Goal: Navigation & Orientation: Find specific page/section

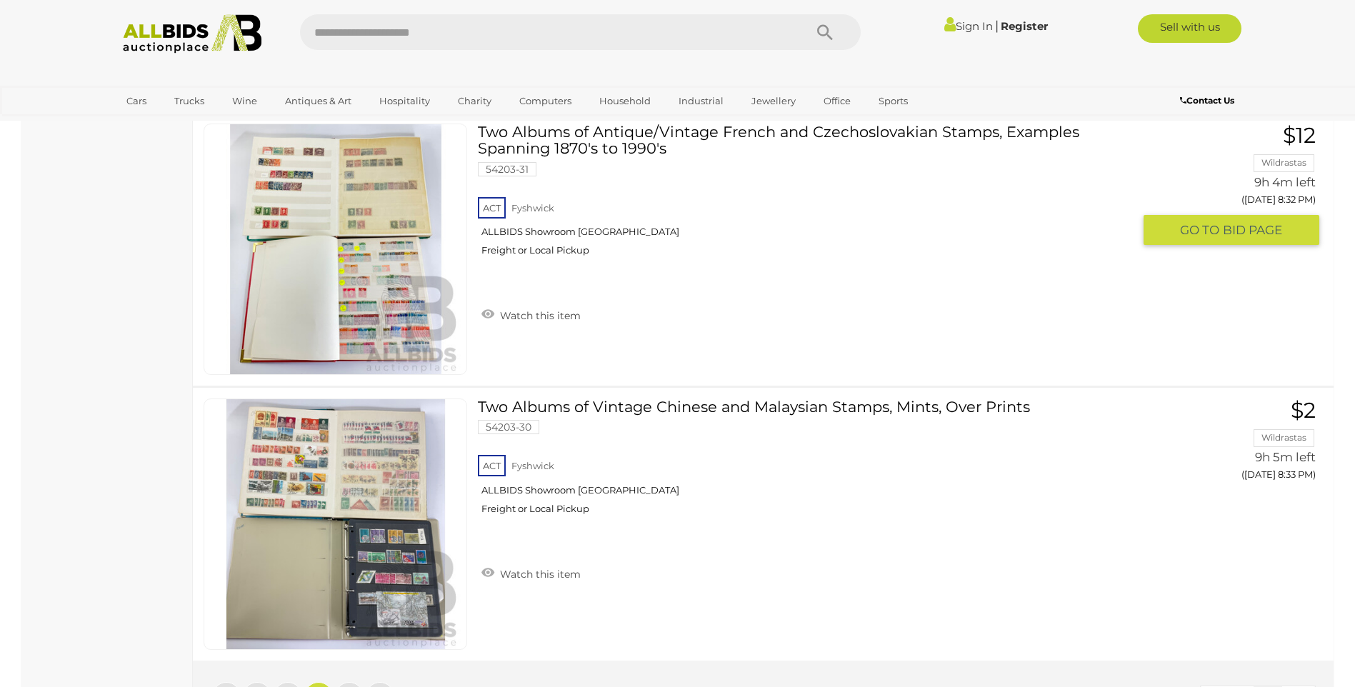
scroll to position [13552, 0]
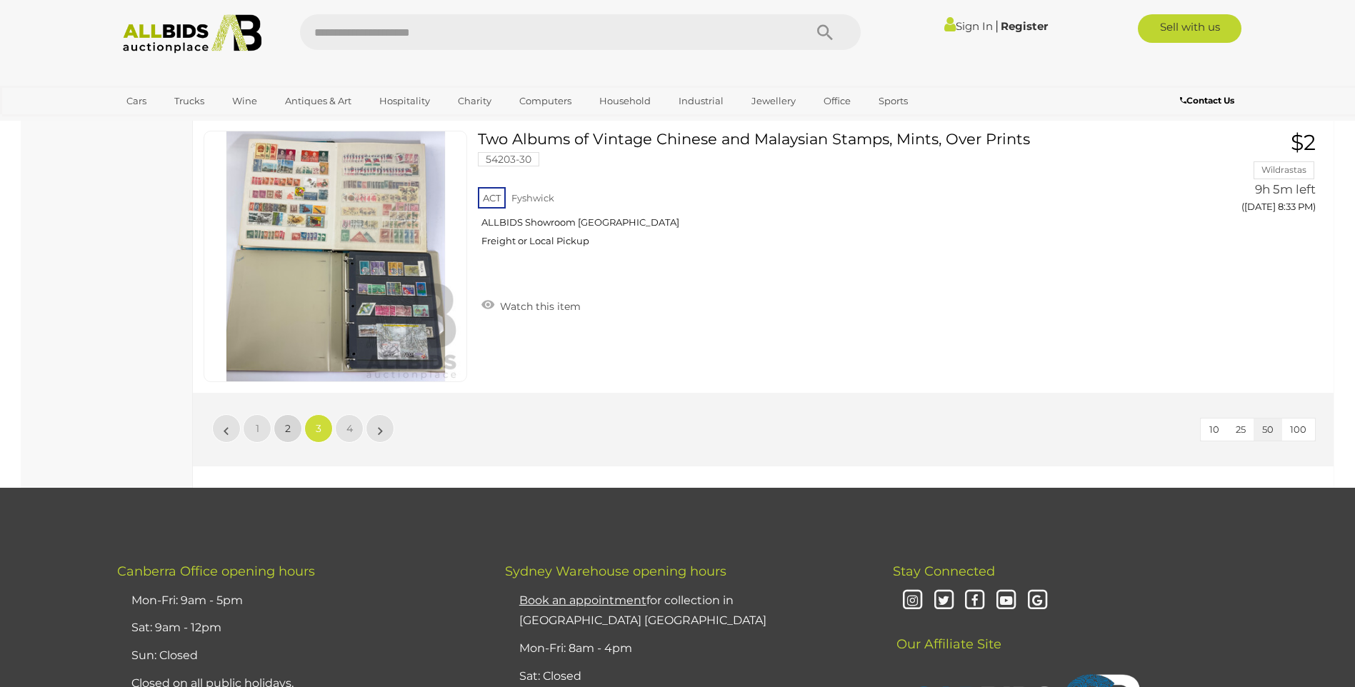
click at [289, 429] on span "2" at bounding box center [288, 428] width 6 height 13
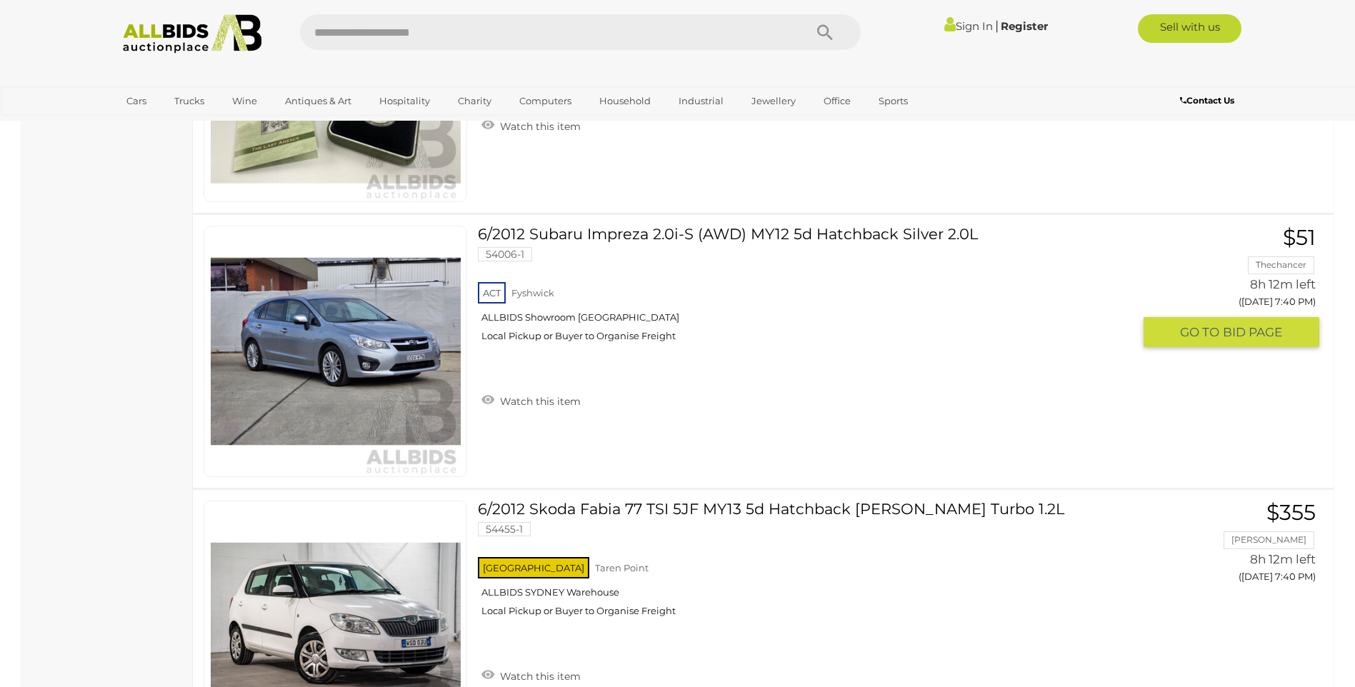
scroll to position [9614, 0]
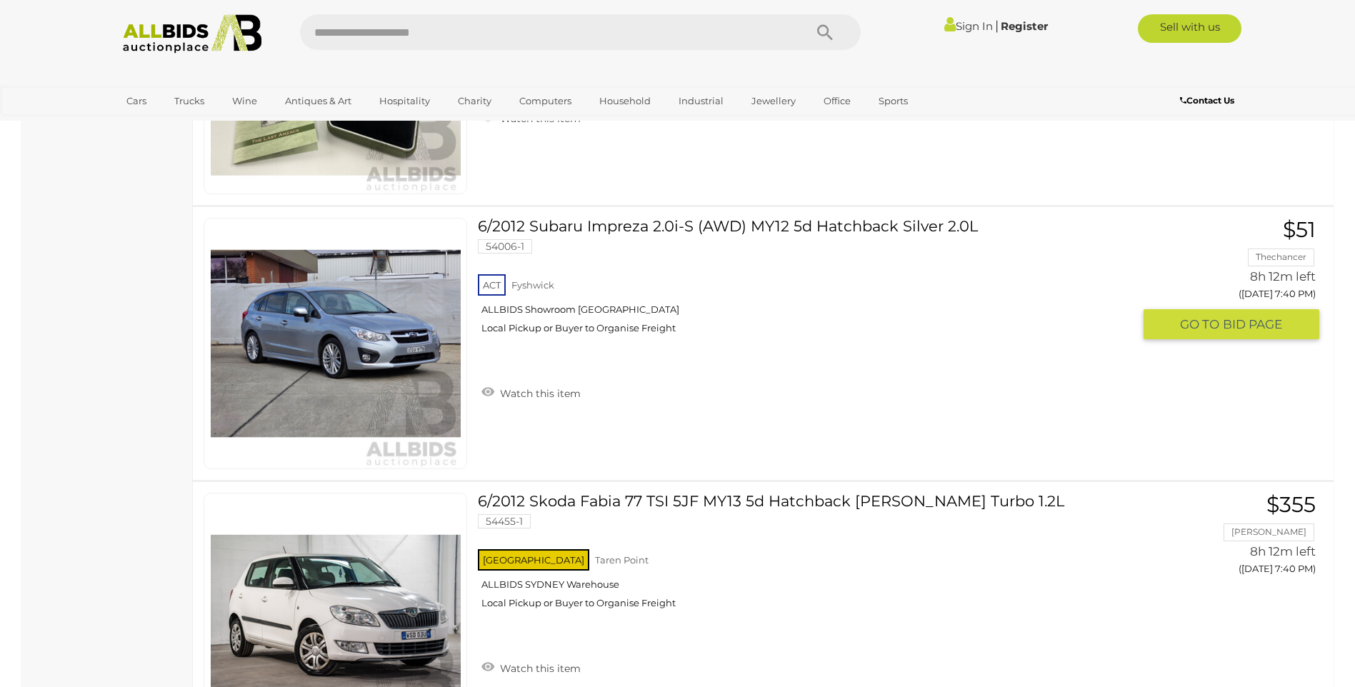
click at [621, 230] on link "6/2012 Subaru Impreza 2.0i-S (AWD) MY12 5d Hatchback Silver 2.0L 54006-1 ACT Fy…" at bounding box center [811, 281] width 644 height 127
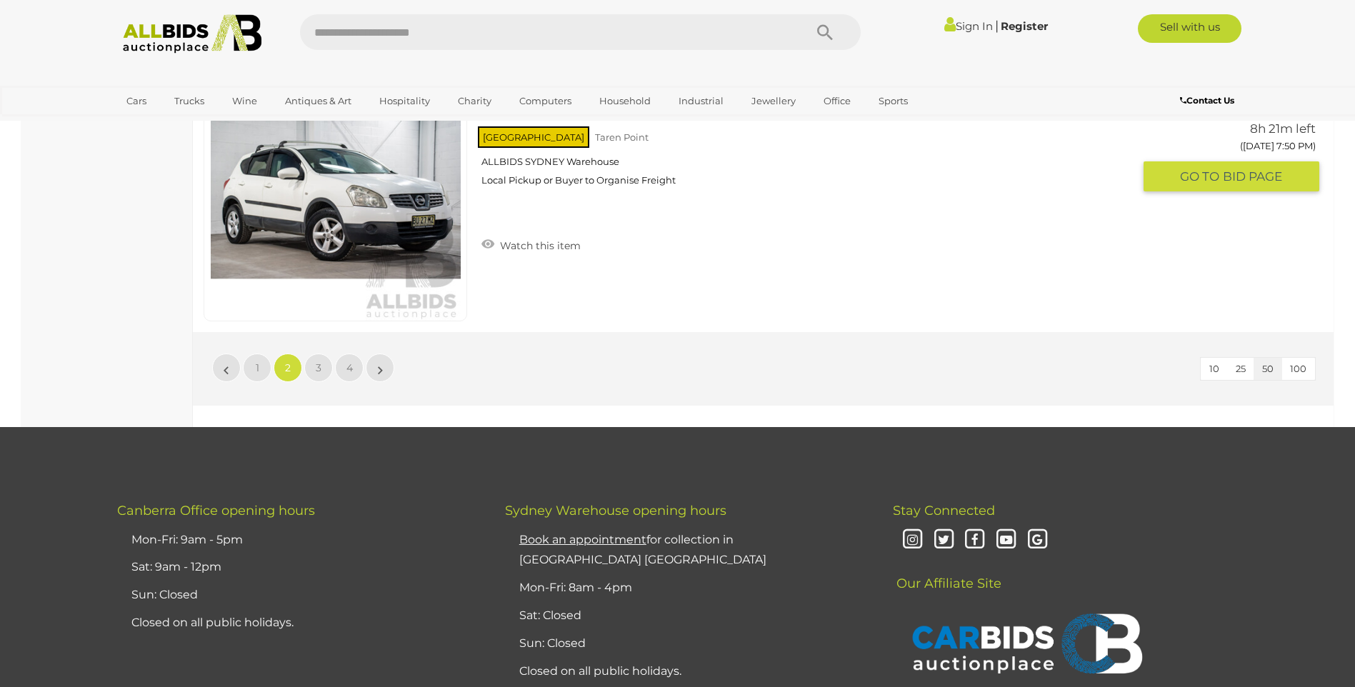
scroll to position [13614, 0]
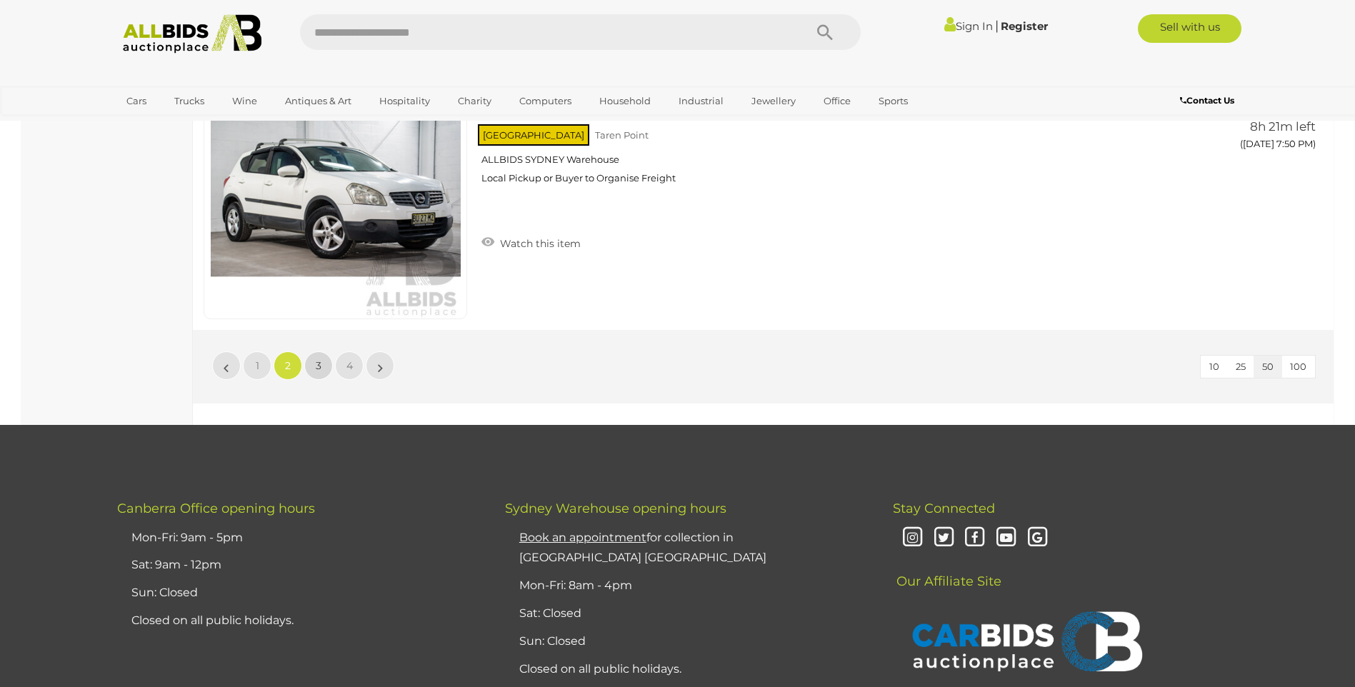
click at [323, 364] on link "3" at bounding box center [318, 365] width 29 height 29
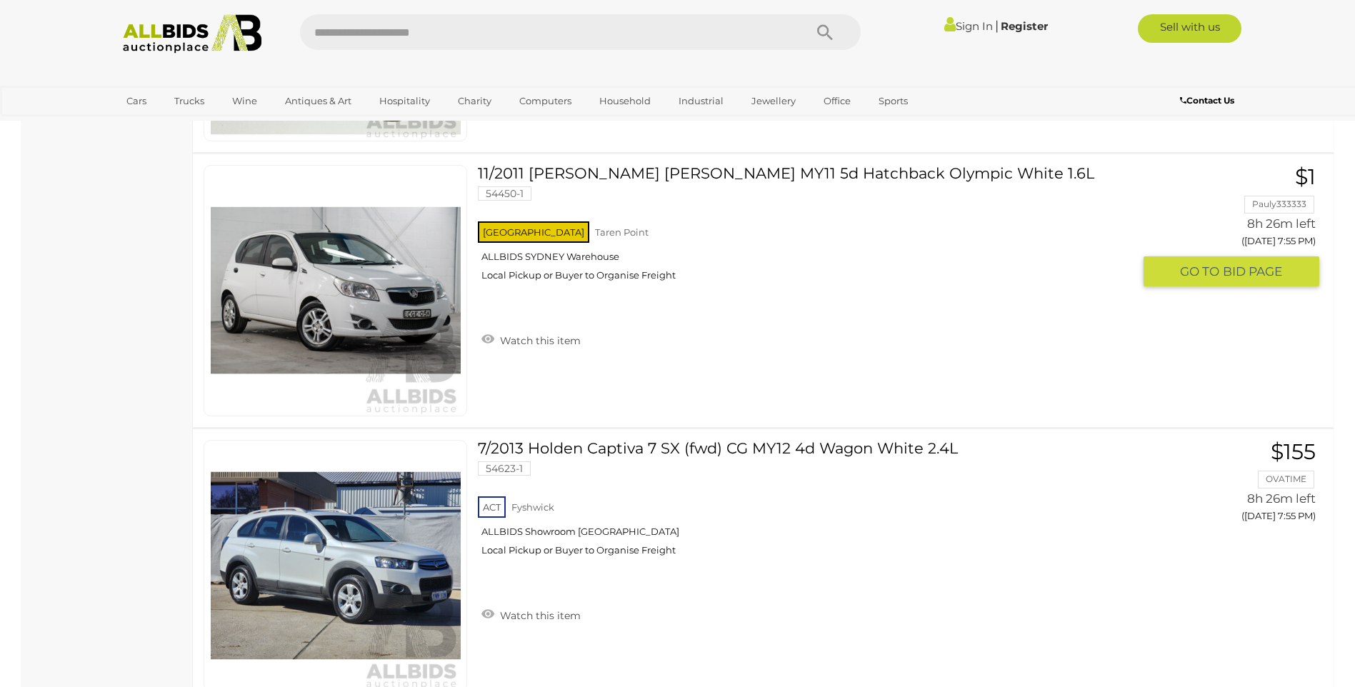
scroll to position [1478, 0]
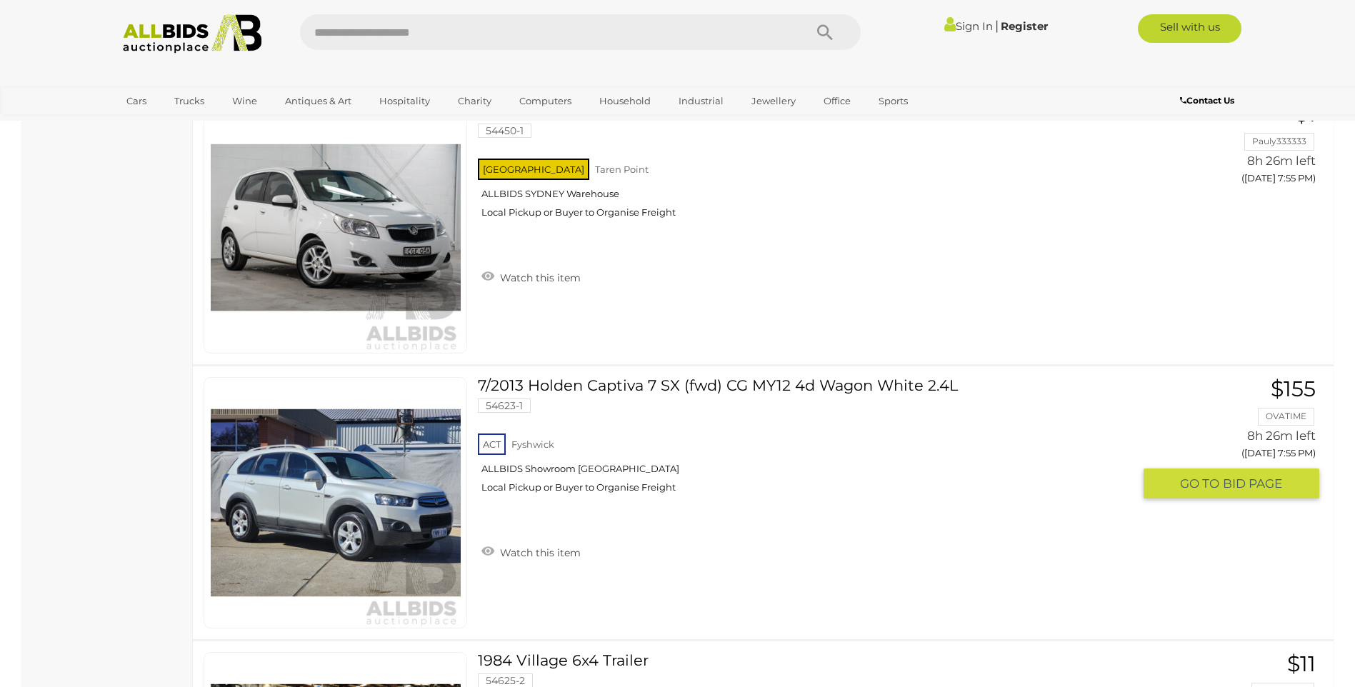
click at [648, 382] on link "7/2013 Holden Captiva 7 SX (fwd) CG MY12 4d Wagon White 2.4L 54623-1 ACT Fyshwi…" at bounding box center [811, 440] width 644 height 127
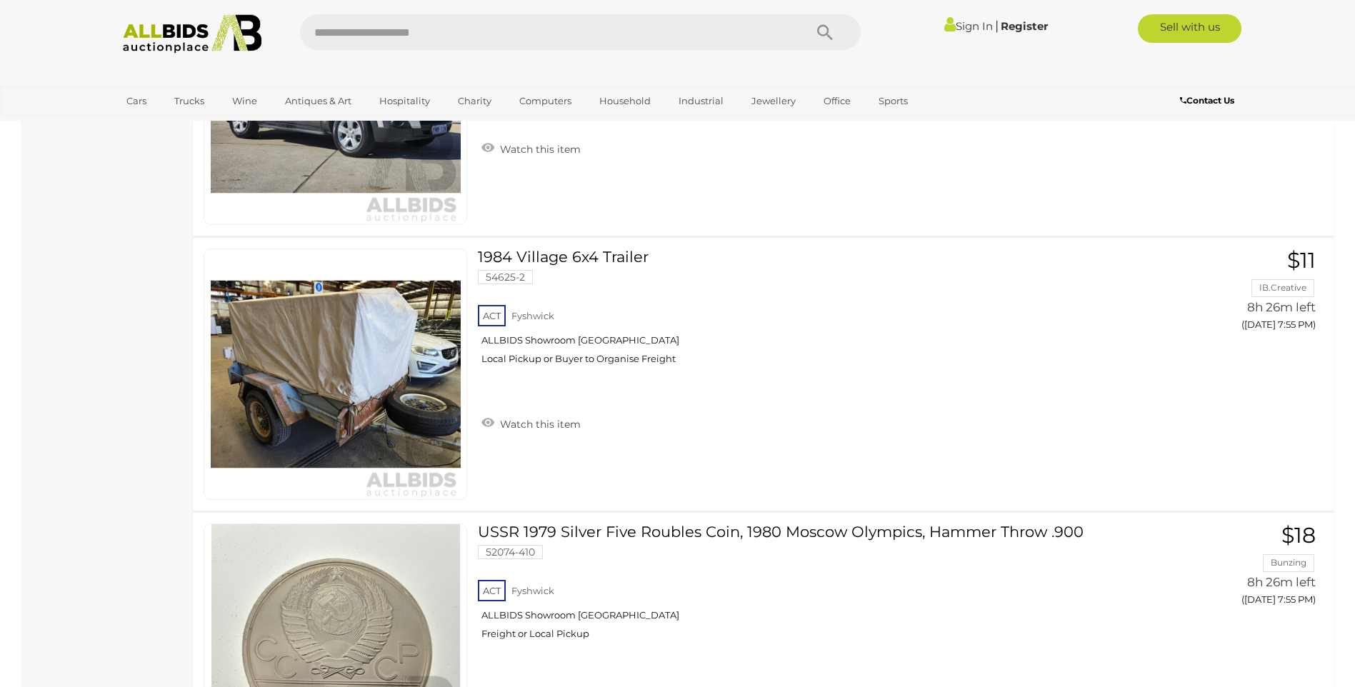
scroll to position [1907, 0]
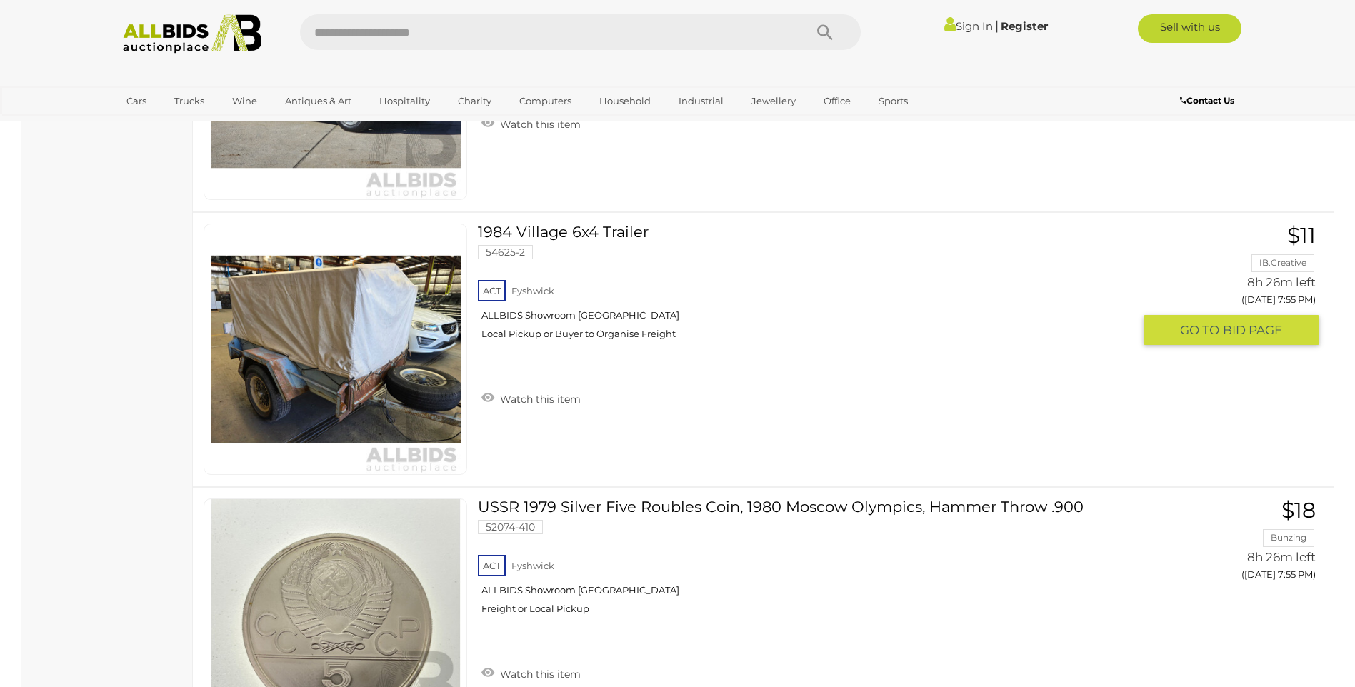
click at [565, 233] on link "1984 Village 6x4 Trailer 54625-2 ACT Fyshwick ALLBIDS Showroom Fyshwick" at bounding box center [811, 287] width 644 height 127
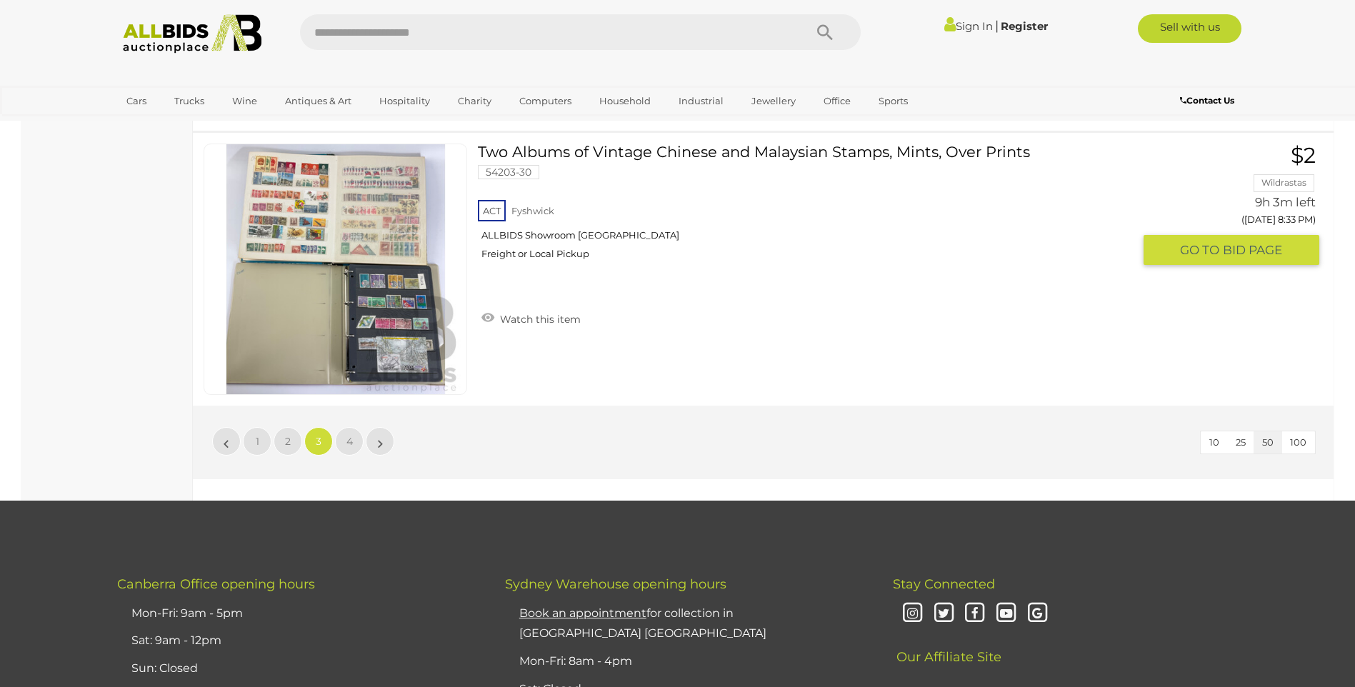
scroll to position [13552, 0]
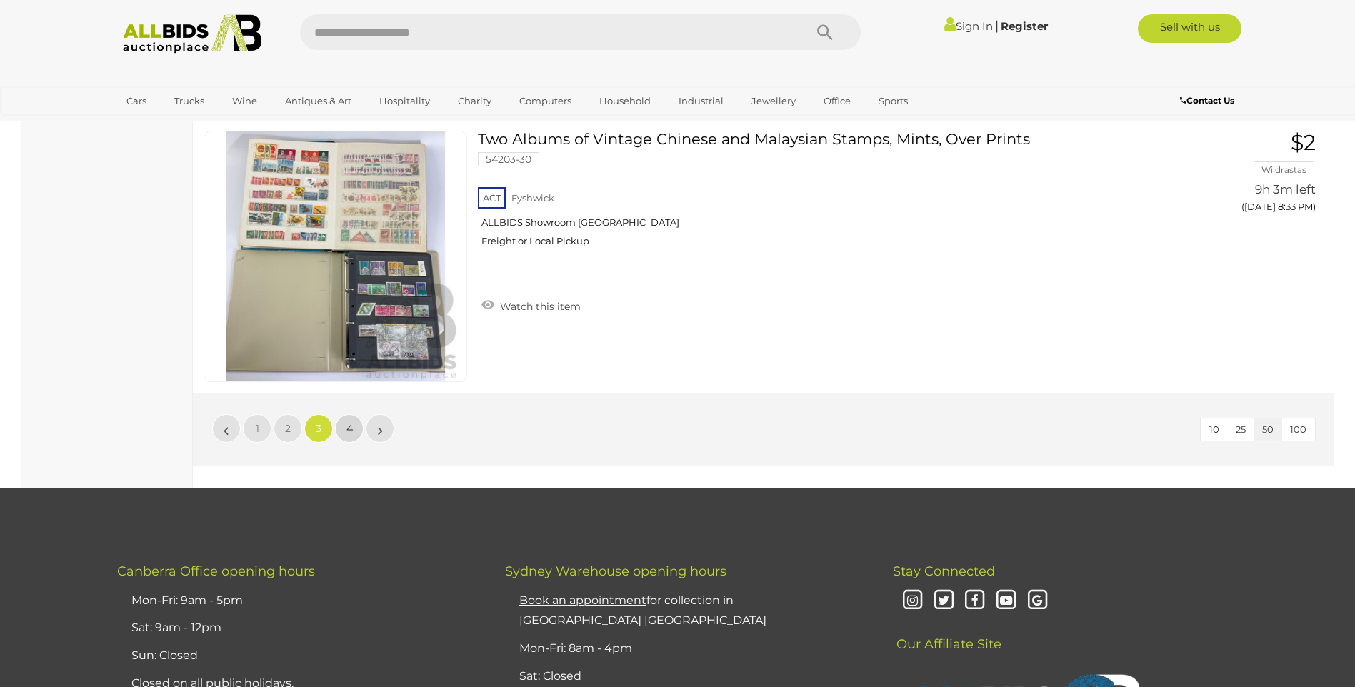
click at [346, 425] on span "4" at bounding box center [349, 428] width 6 height 13
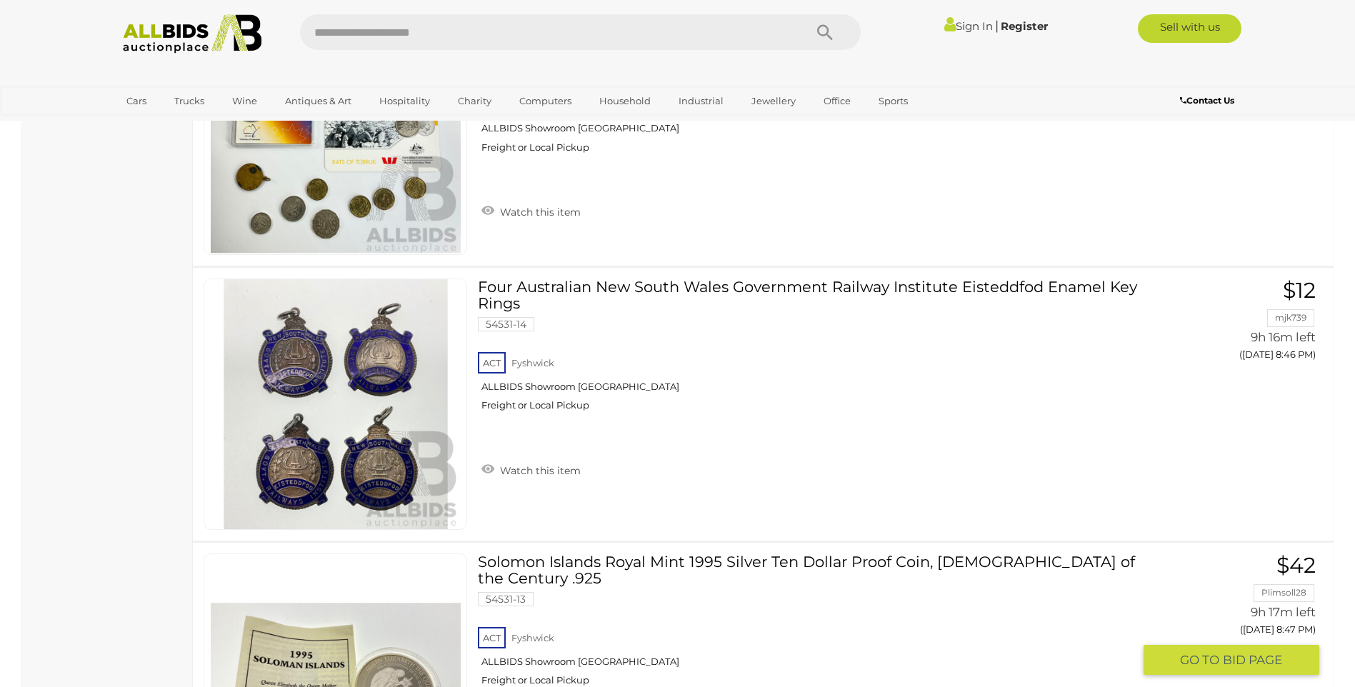
scroll to position [3121, 0]
